Goal: Task Accomplishment & Management: Use online tool/utility

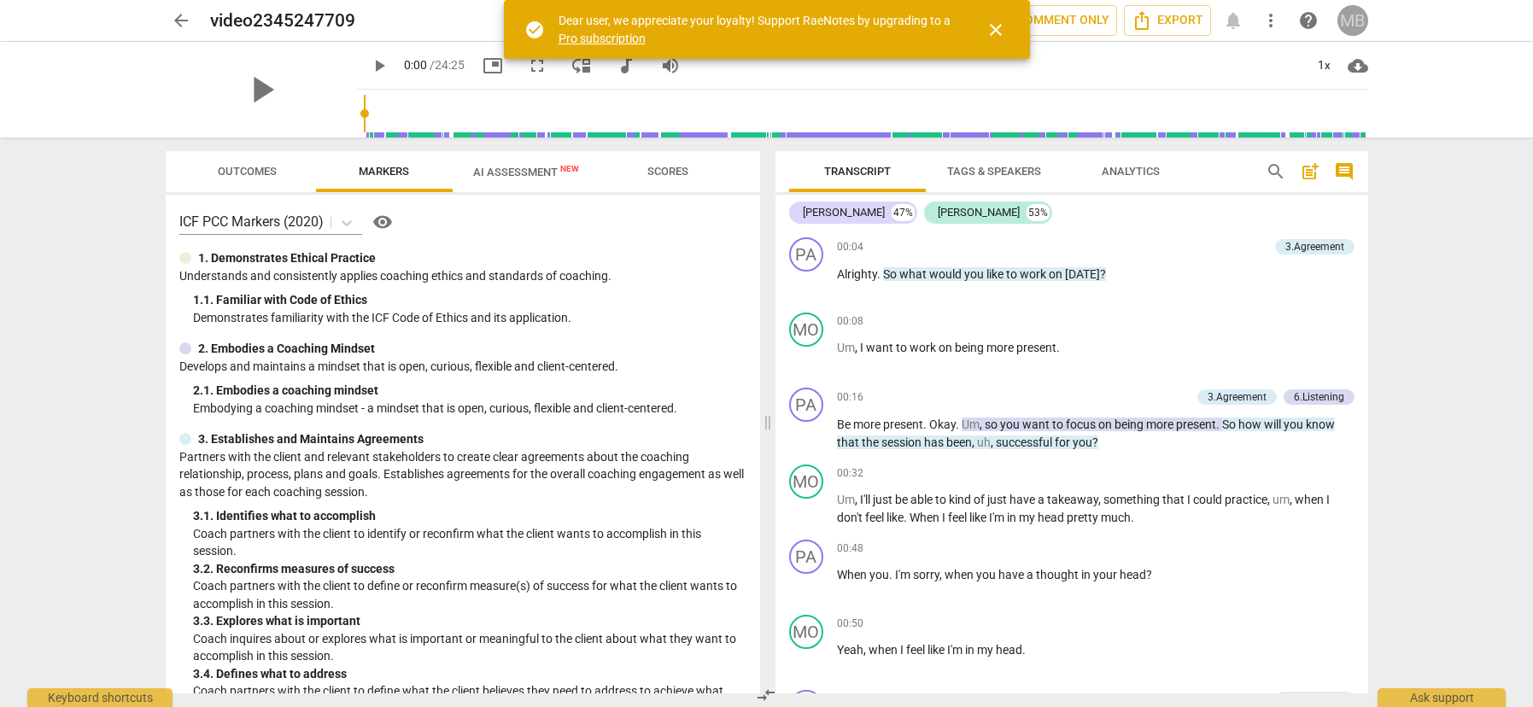
click at [1353, 17] on div "MB" at bounding box center [1353, 20] width 31 height 31
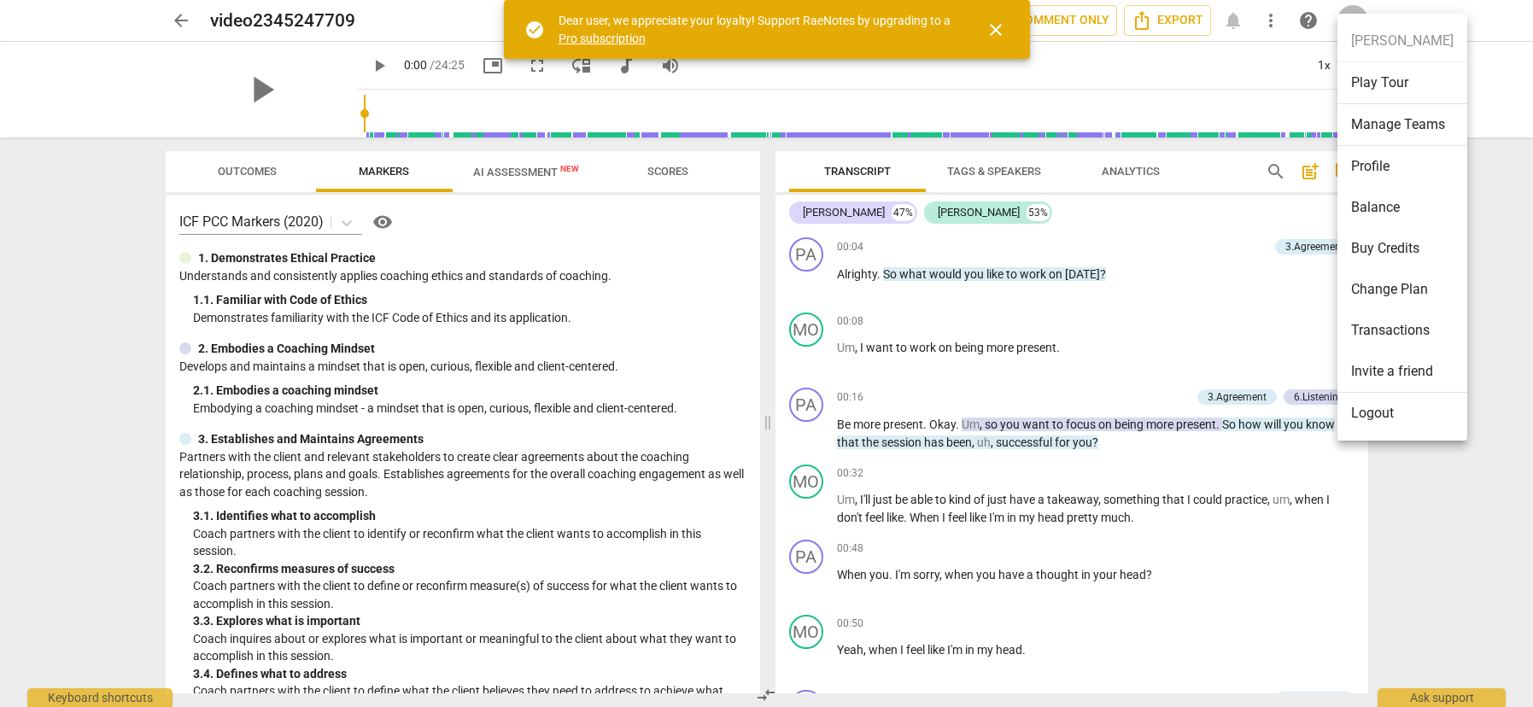
click at [174, 20] on div at bounding box center [766, 353] width 1533 height 707
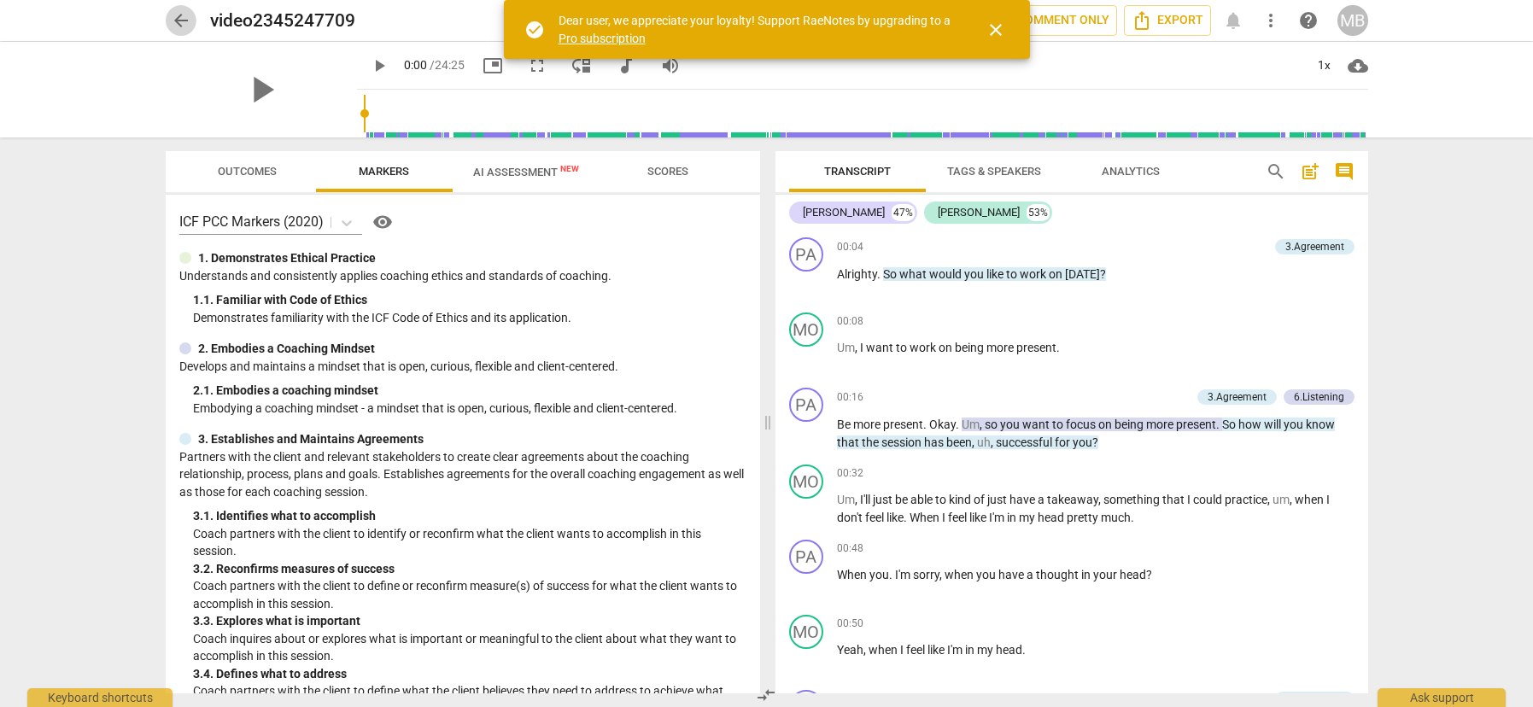
click at [185, 15] on span "arrow_back" at bounding box center [181, 20] width 21 height 21
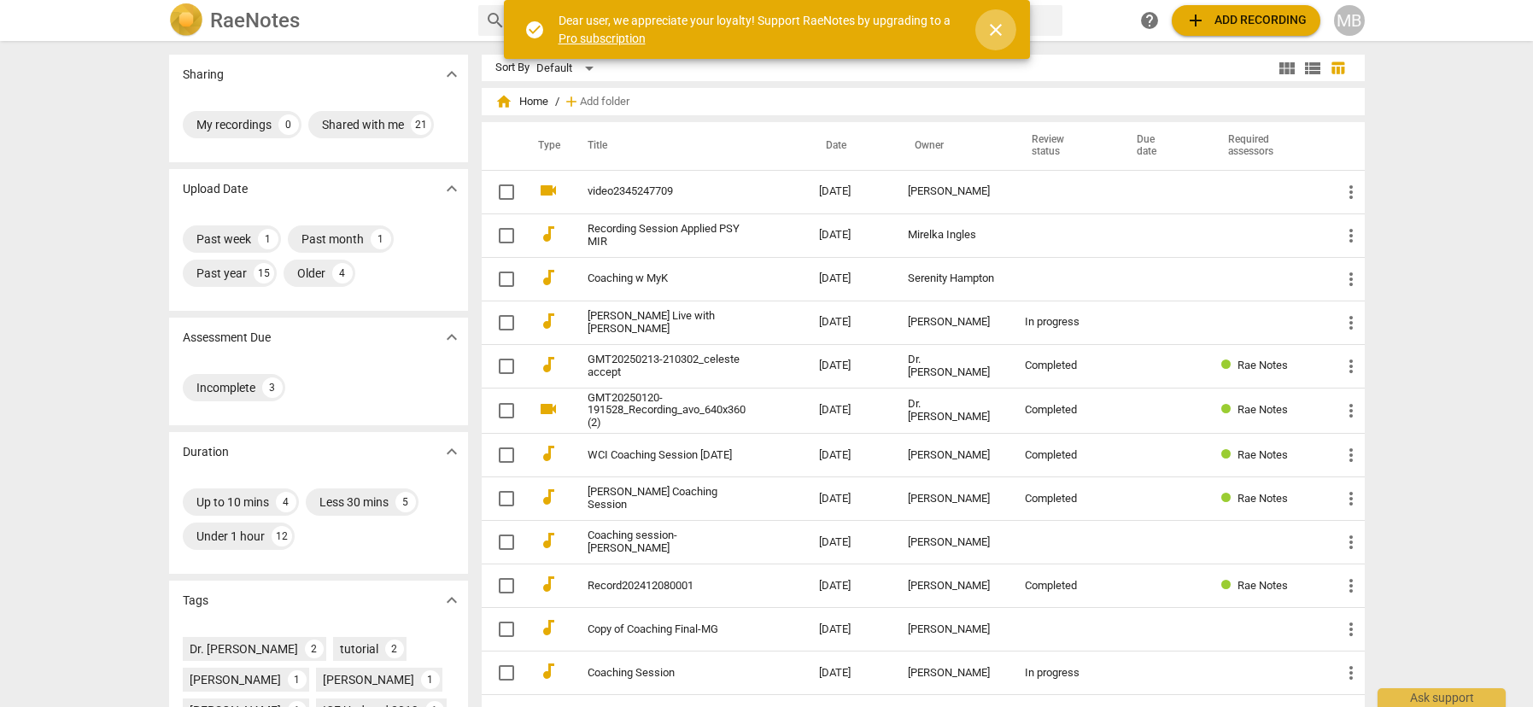
click at [995, 32] on span "close" at bounding box center [996, 30] width 21 height 21
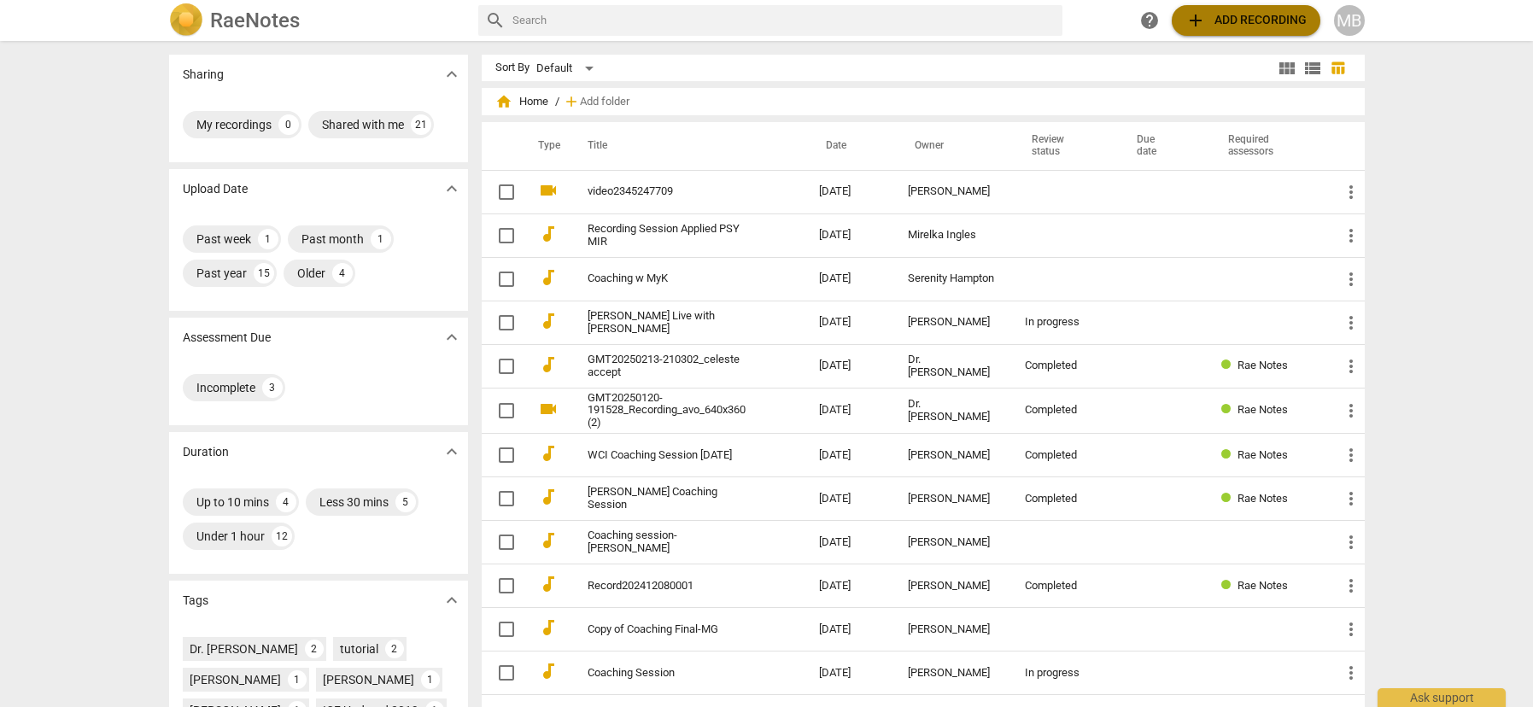
click at [1199, 21] on span "add" at bounding box center [1196, 20] width 21 height 21
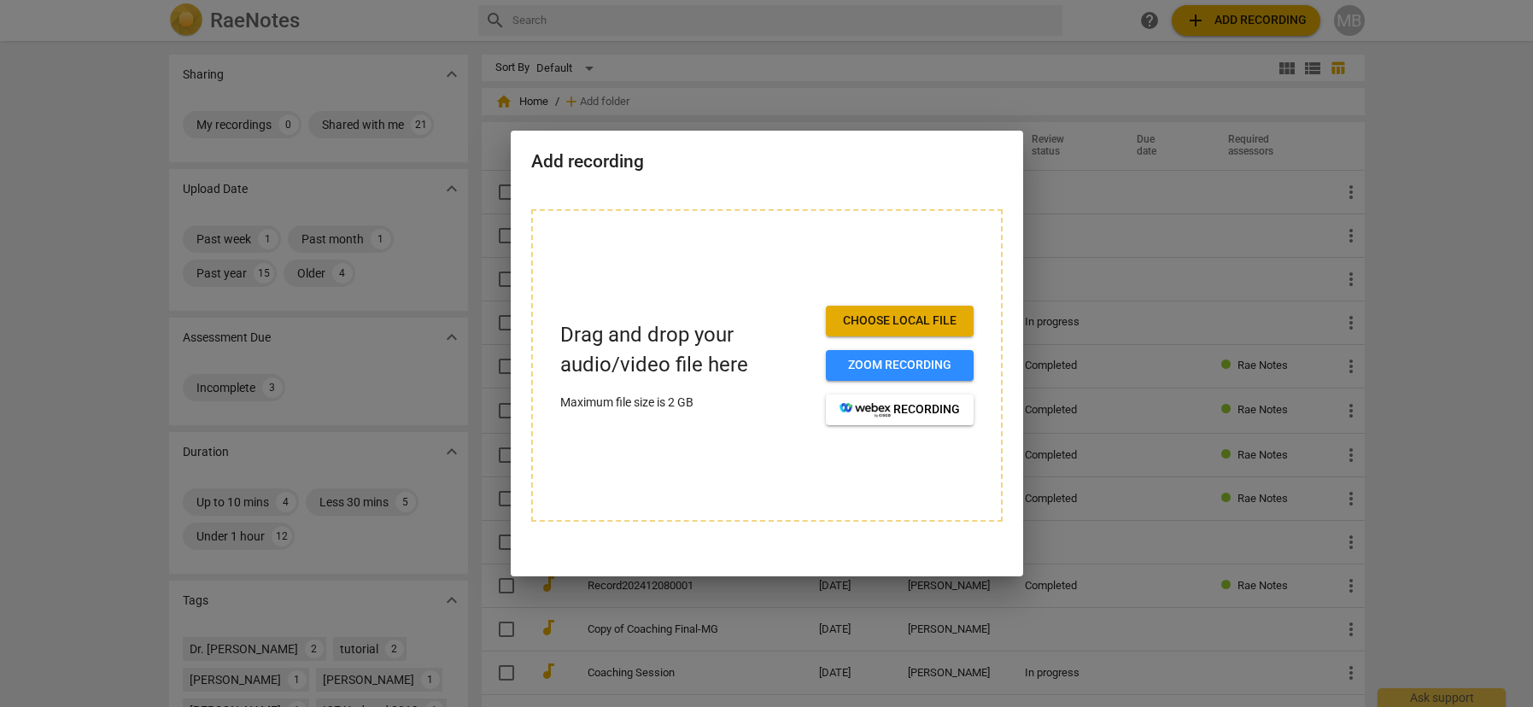
click at [883, 319] on span "Choose local file" at bounding box center [900, 321] width 120 height 17
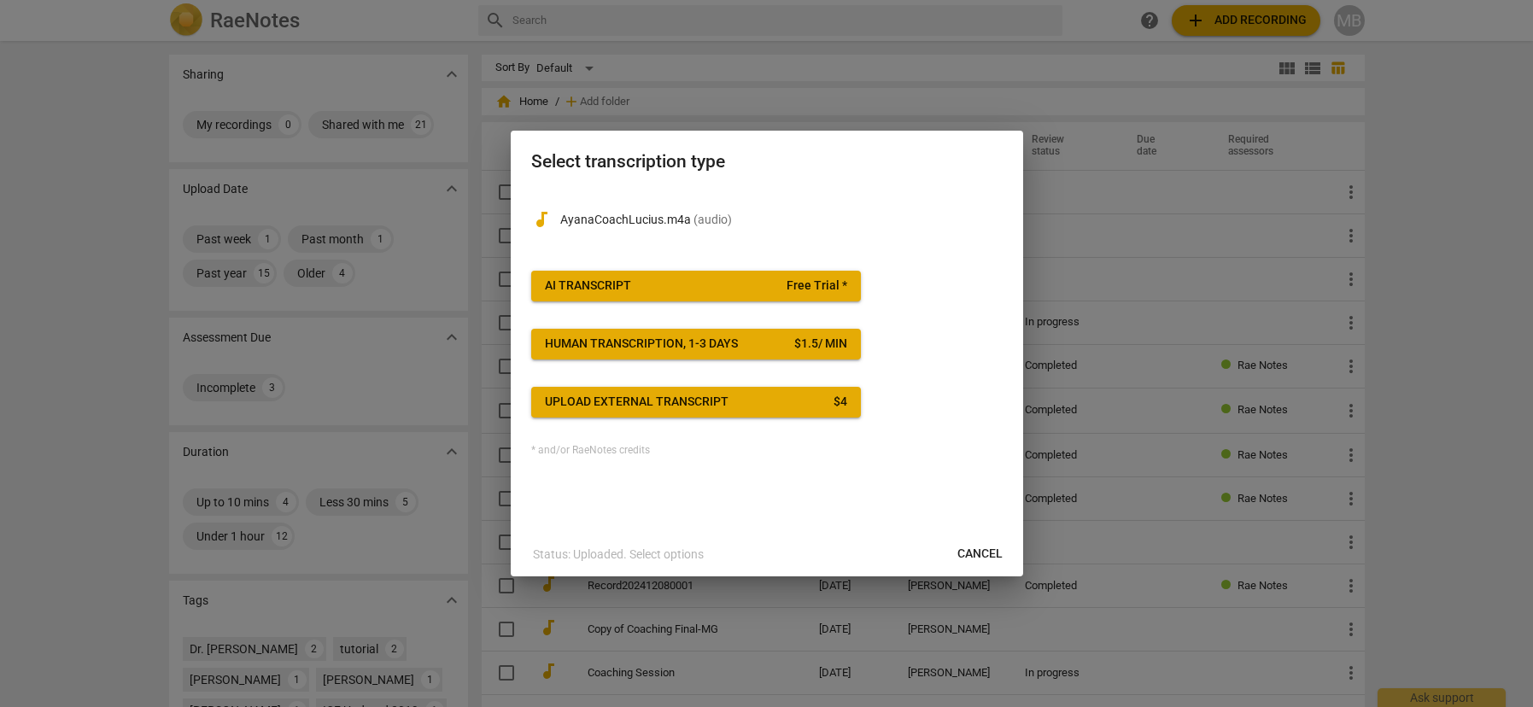
click at [793, 278] on span "Free Trial *" at bounding box center [817, 286] width 61 height 17
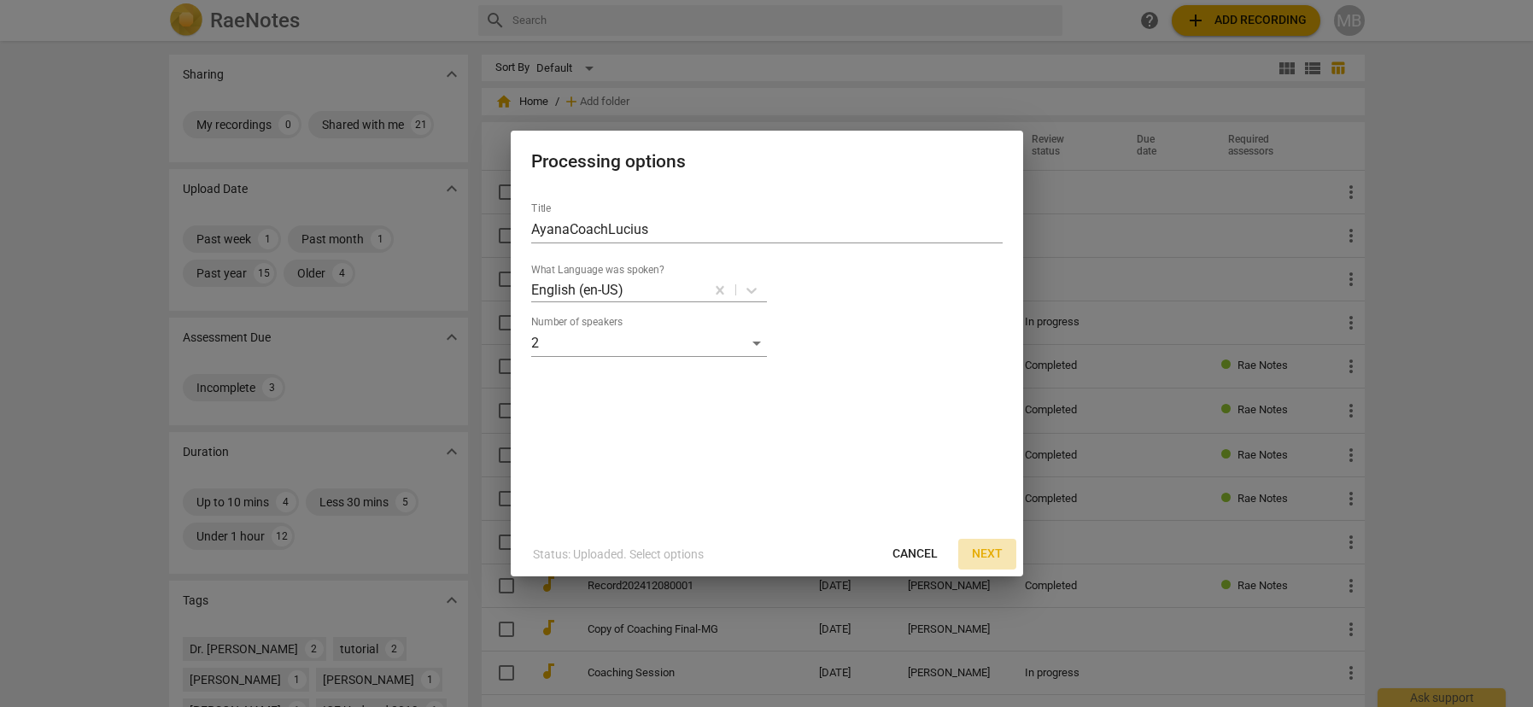
click at [993, 551] on span "Next" at bounding box center [987, 554] width 31 height 17
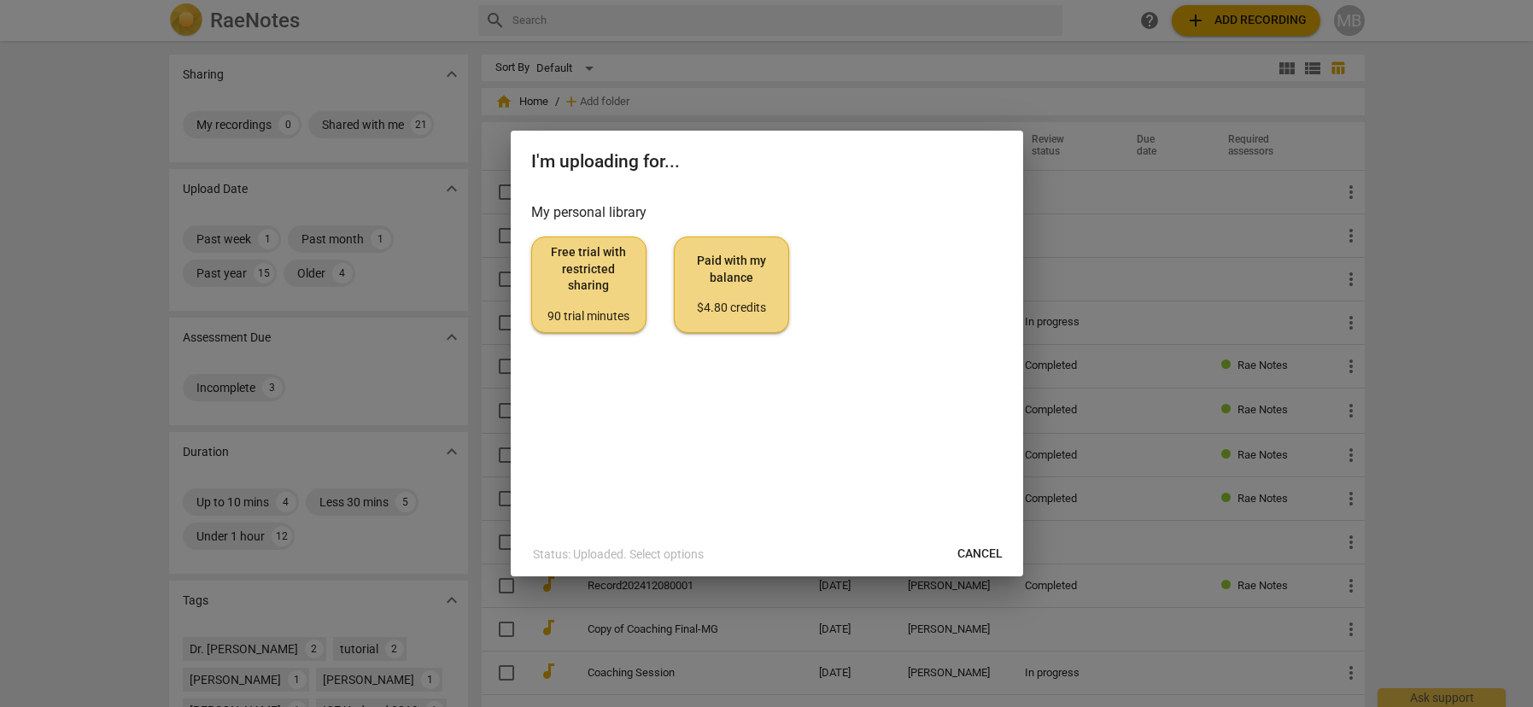
click at [611, 274] on span "Free trial with restricted sharing 90 trial minutes" at bounding box center [589, 284] width 86 height 80
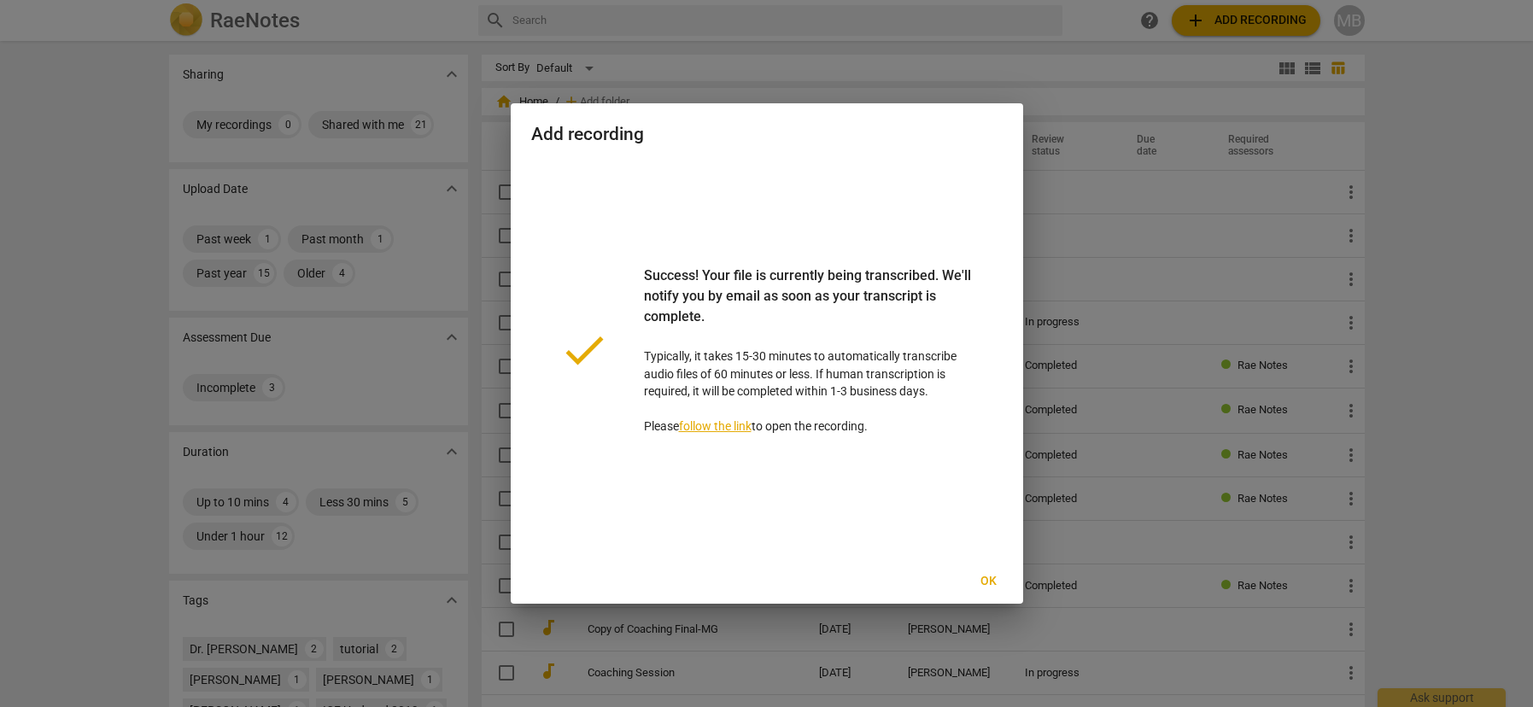
click at [986, 578] on span "Ok" at bounding box center [989, 581] width 27 height 17
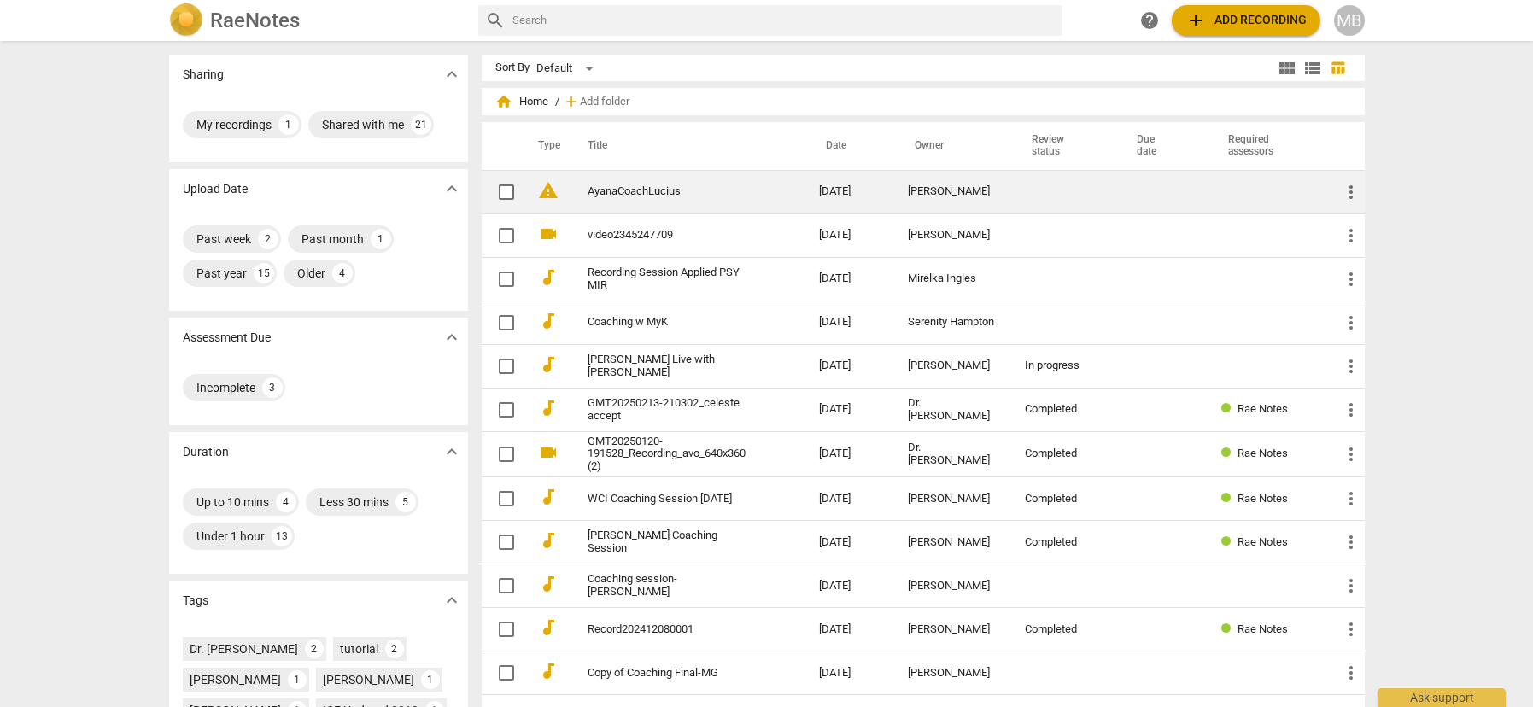
click at [650, 190] on link "AyanaCoachLucius" at bounding box center [673, 191] width 171 height 13
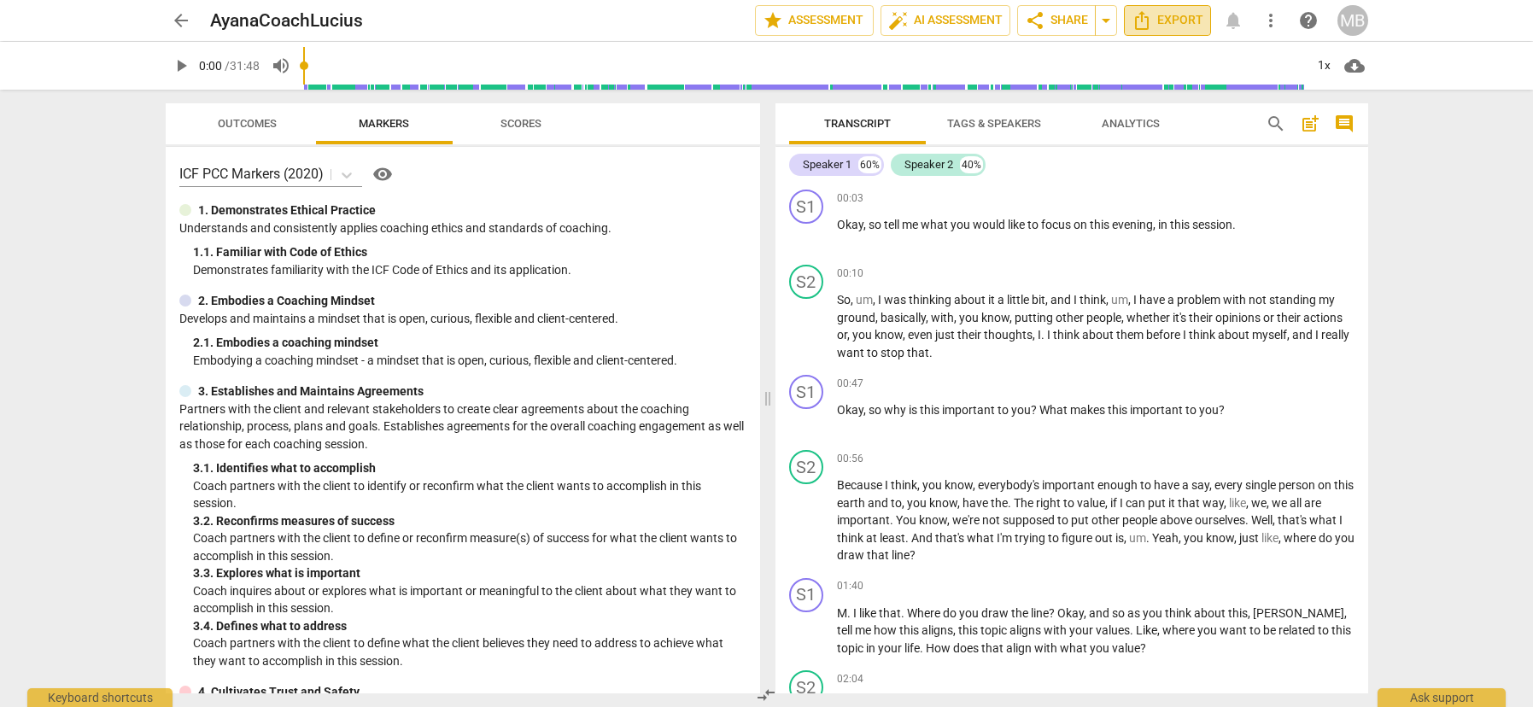
click at [1187, 16] on span "Export" at bounding box center [1168, 20] width 72 height 21
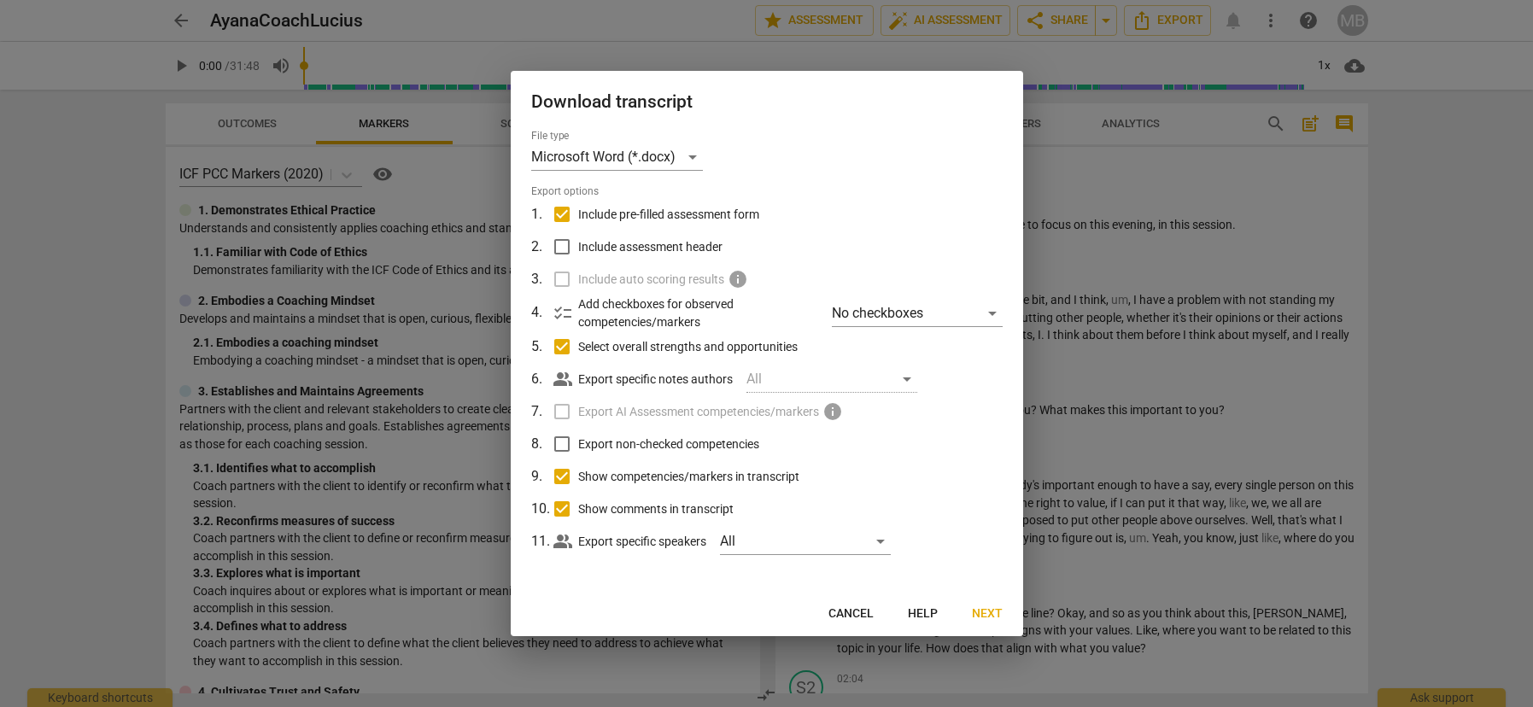
click at [993, 617] on span "Next" at bounding box center [987, 614] width 31 height 17
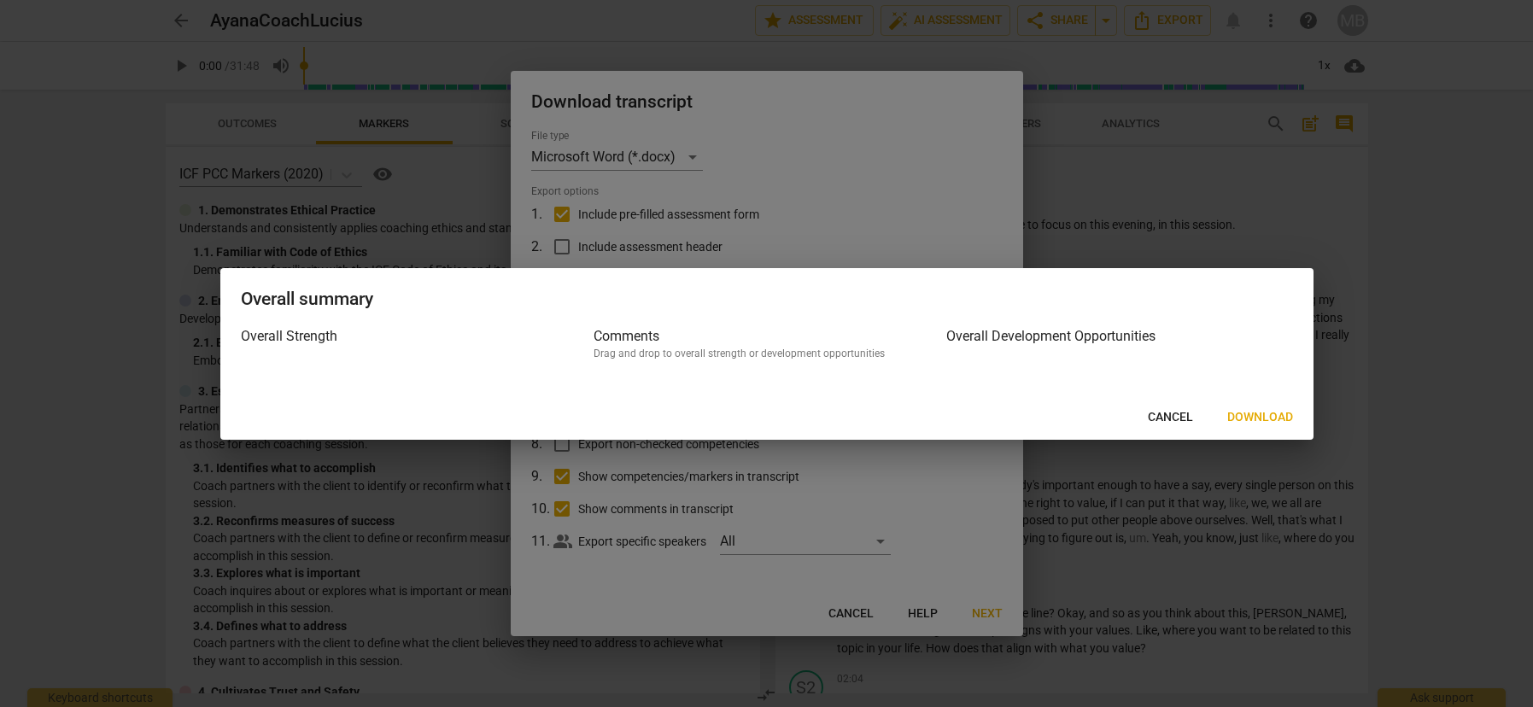
click at [1262, 411] on span "Download" at bounding box center [1261, 417] width 66 height 17
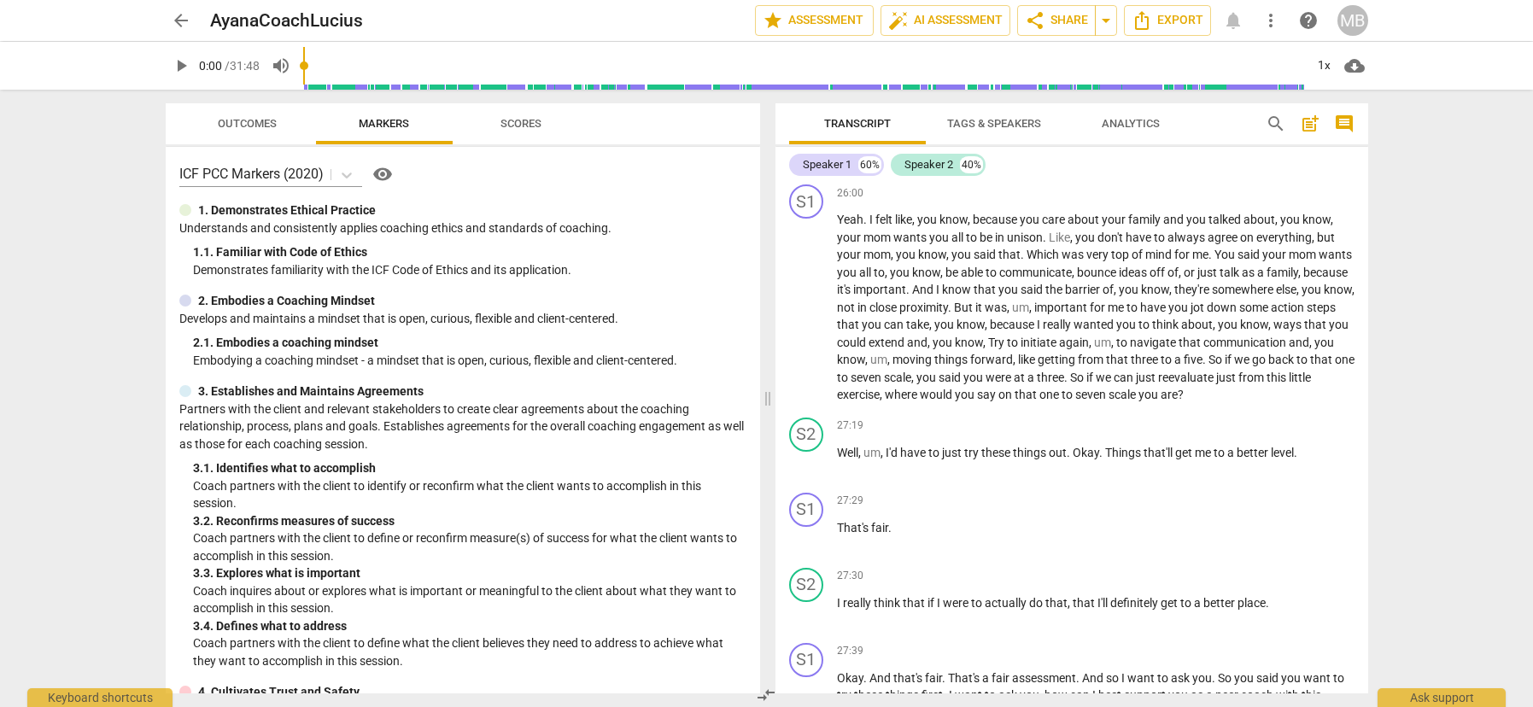
scroll to position [8713, 0]
